Goal: Information Seeking & Learning: Learn about a topic

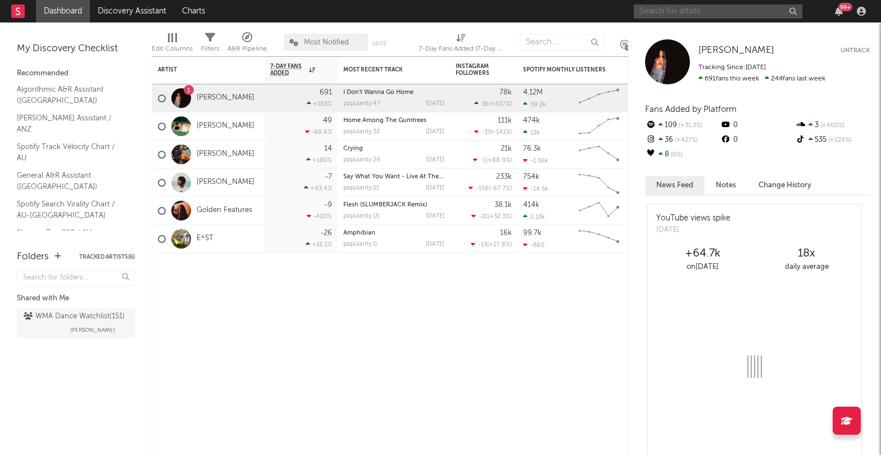
click at [705, 8] on input "text" at bounding box center [718, 11] width 169 height 14
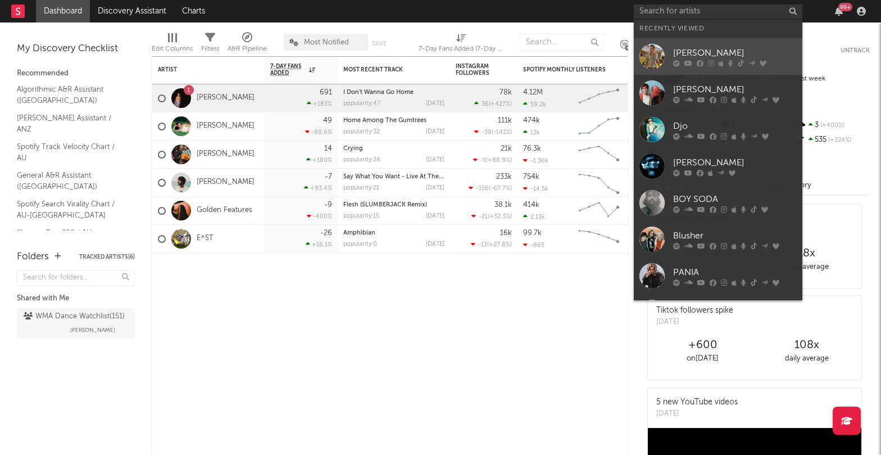
click at [714, 53] on div "[PERSON_NAME]" at bounding box center [735, 52] width 124 height 13
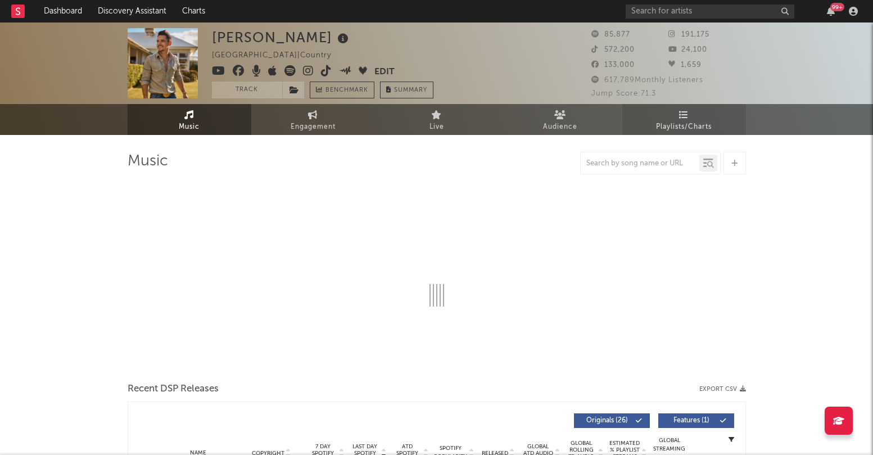
select select "6m"
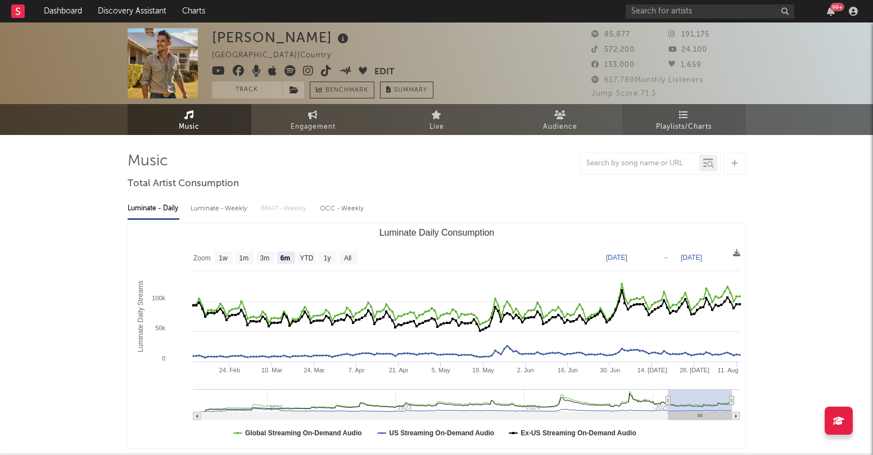
click at [670, 119] on link "Playlists/Charts" at bounding box center [684, 119] width 124 height 31
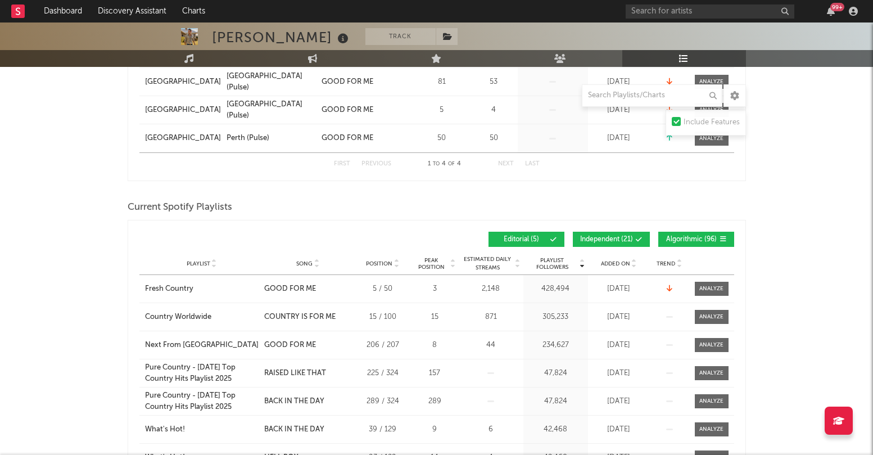
scroll to position [281, 0]
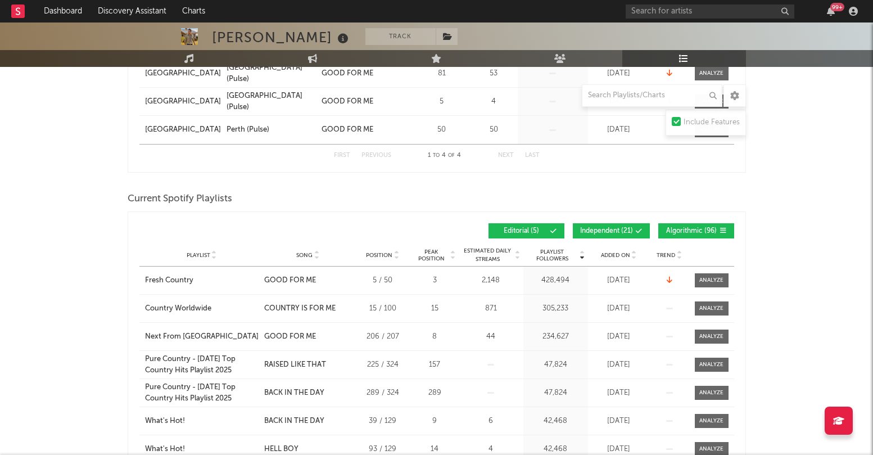
click at [608, 256] on span "Added On" at bounding box center [615, 255] width 29 height 7
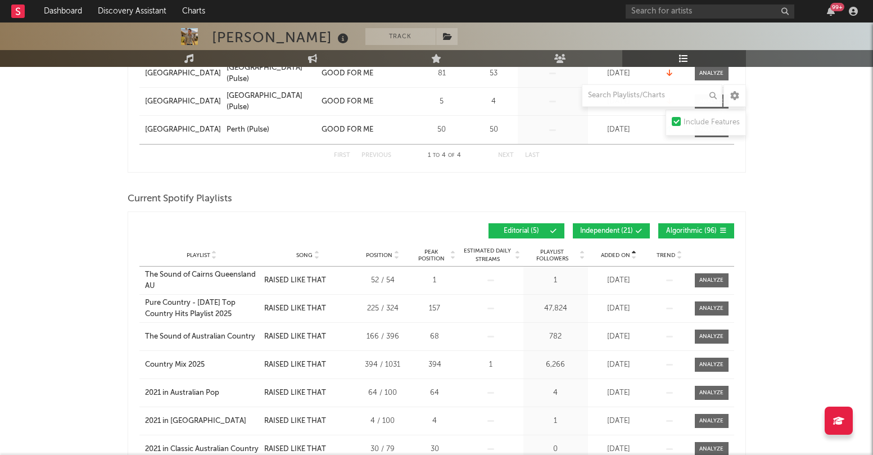
click at [608, 256] on span "Added On" at bounding box center [615, 255] width 29 height 7
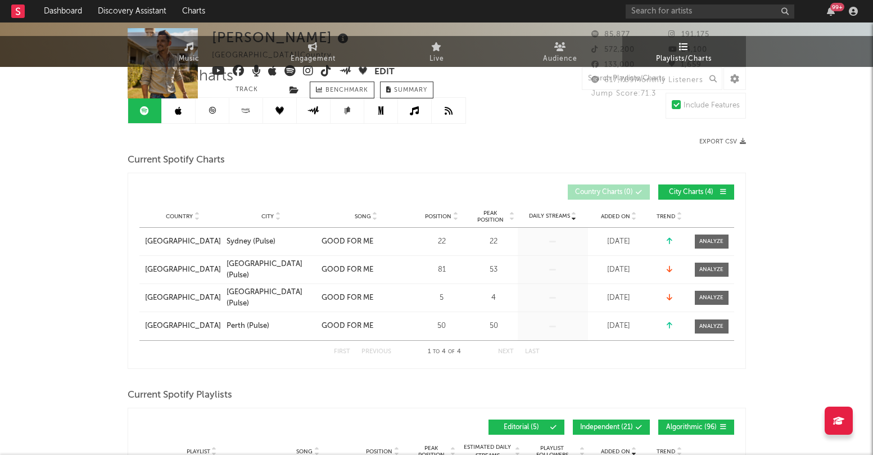
scroll to position [0, 0]
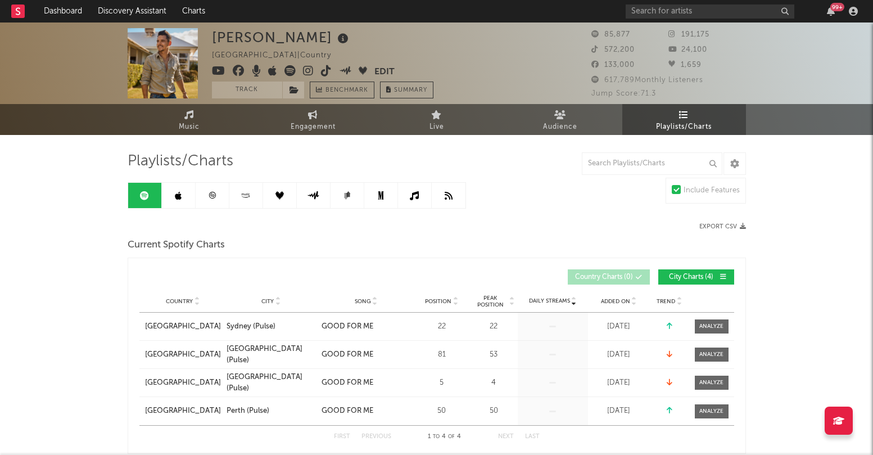
click at [174, 193] on link at bounding box center [179, 195] width 34 height 25
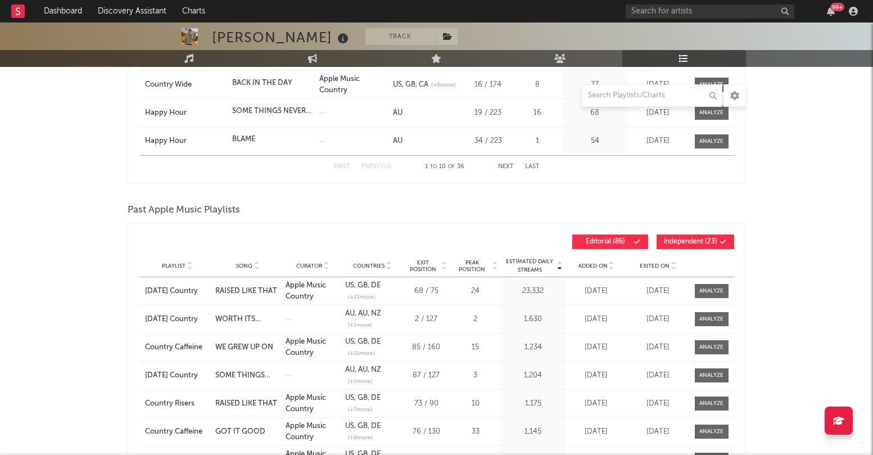
scroll to position [449, 0]
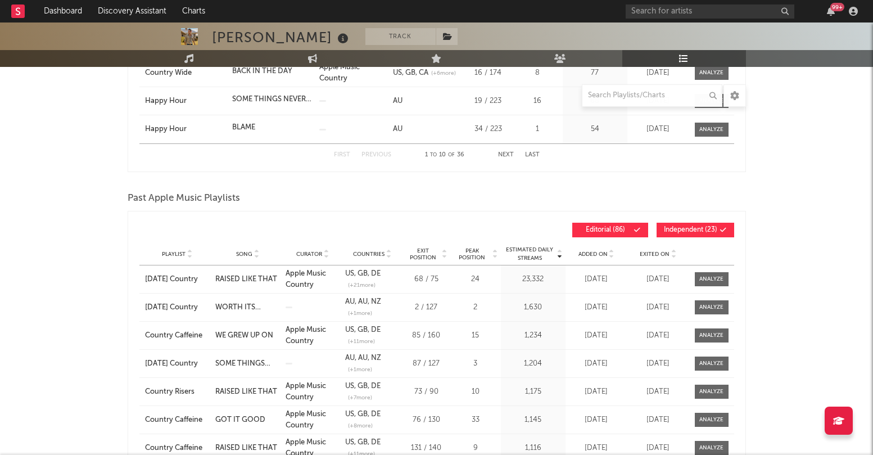
click at [598, 257] on span "Added On" at bounding box center [592, 254] width 29 height 7
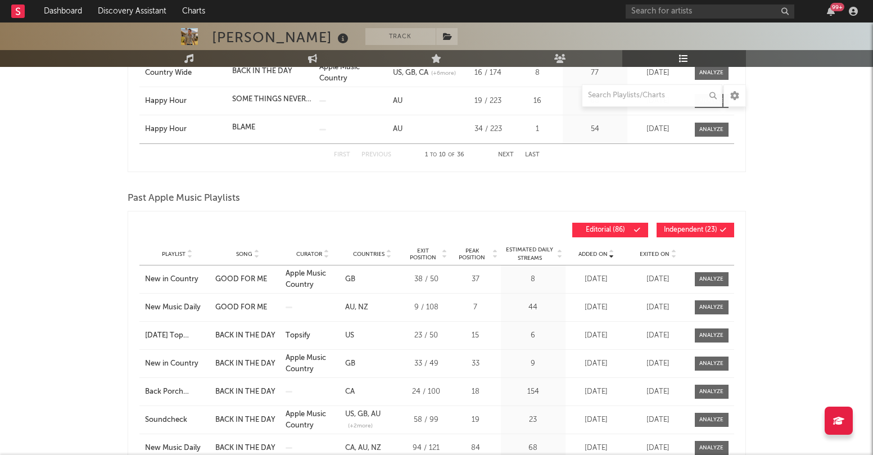
click at [598, 257] on span "Added On" at bounding box center [592, 254] width 29 height 7
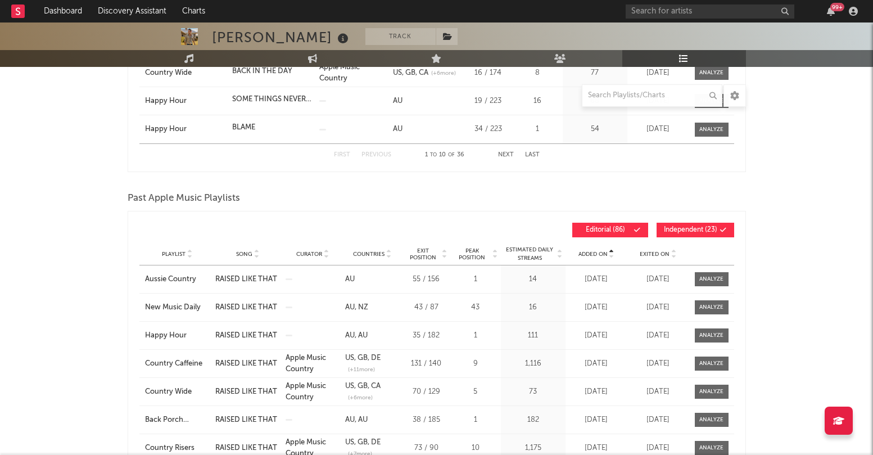
click at [598, 257] on span "Added On" at bounding box center [592, 254] width 29 height 7
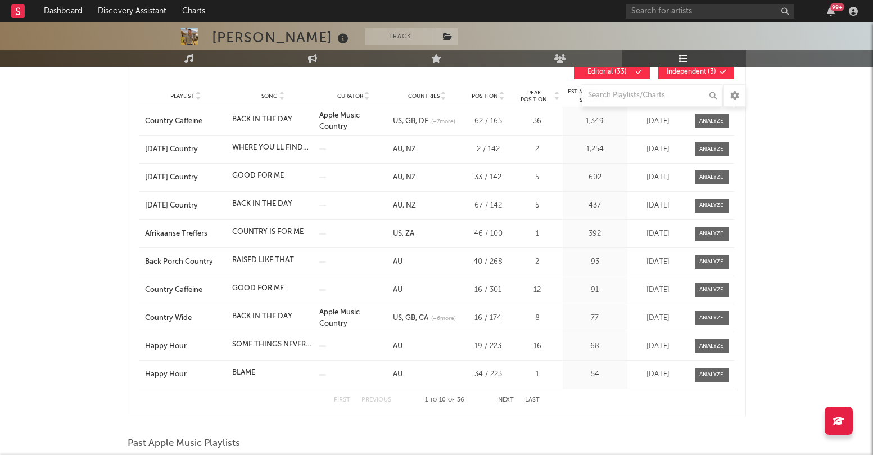
scroll to position [169, 0]
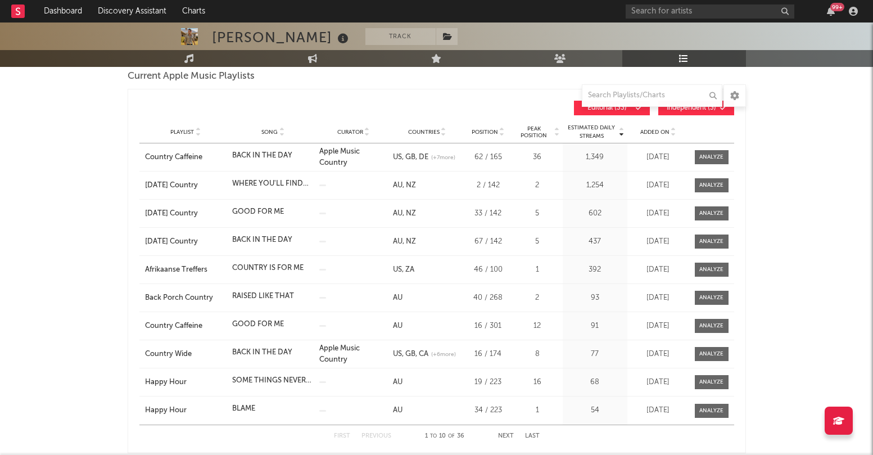
click at [646, 130] on span "Added On" at bounding box center [654, 132] width 29 height 7
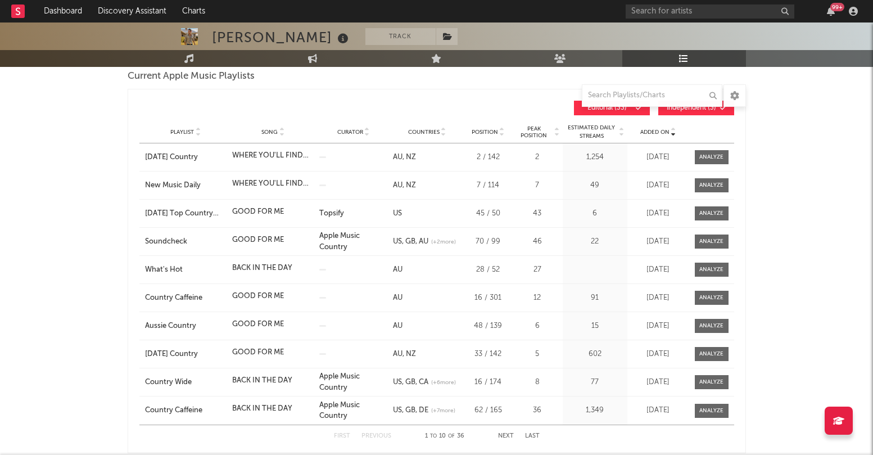
click at [646, 130] on span "Added On" at bounding box center [654, 132] width 29 height 7
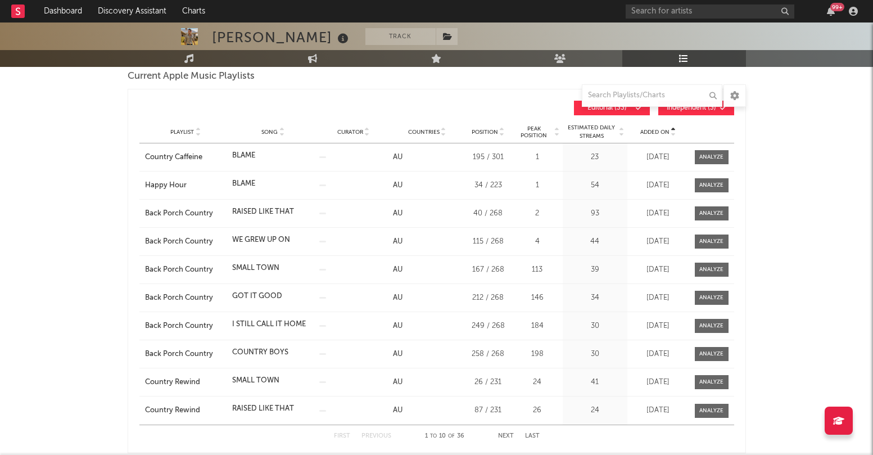
click at [646, 130] on span "Added On" at bounding box center [654, 132] width 29 height 7
